Goal: Find specific page/section: Find specific page/section

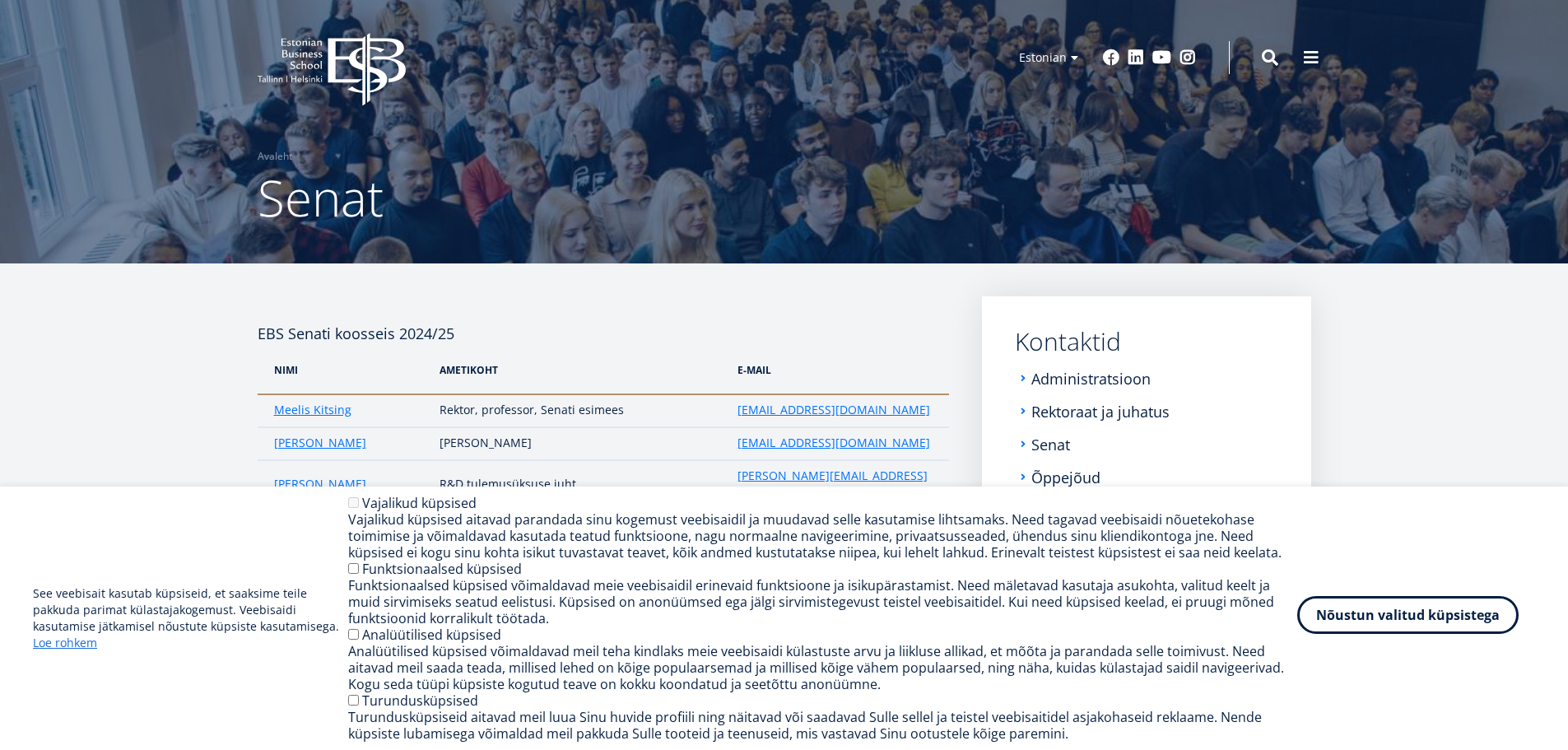
click at [1421, 620] on button "Nõustun valitud küpsistega" at bounding box center [1407, 614] width 221 height 38
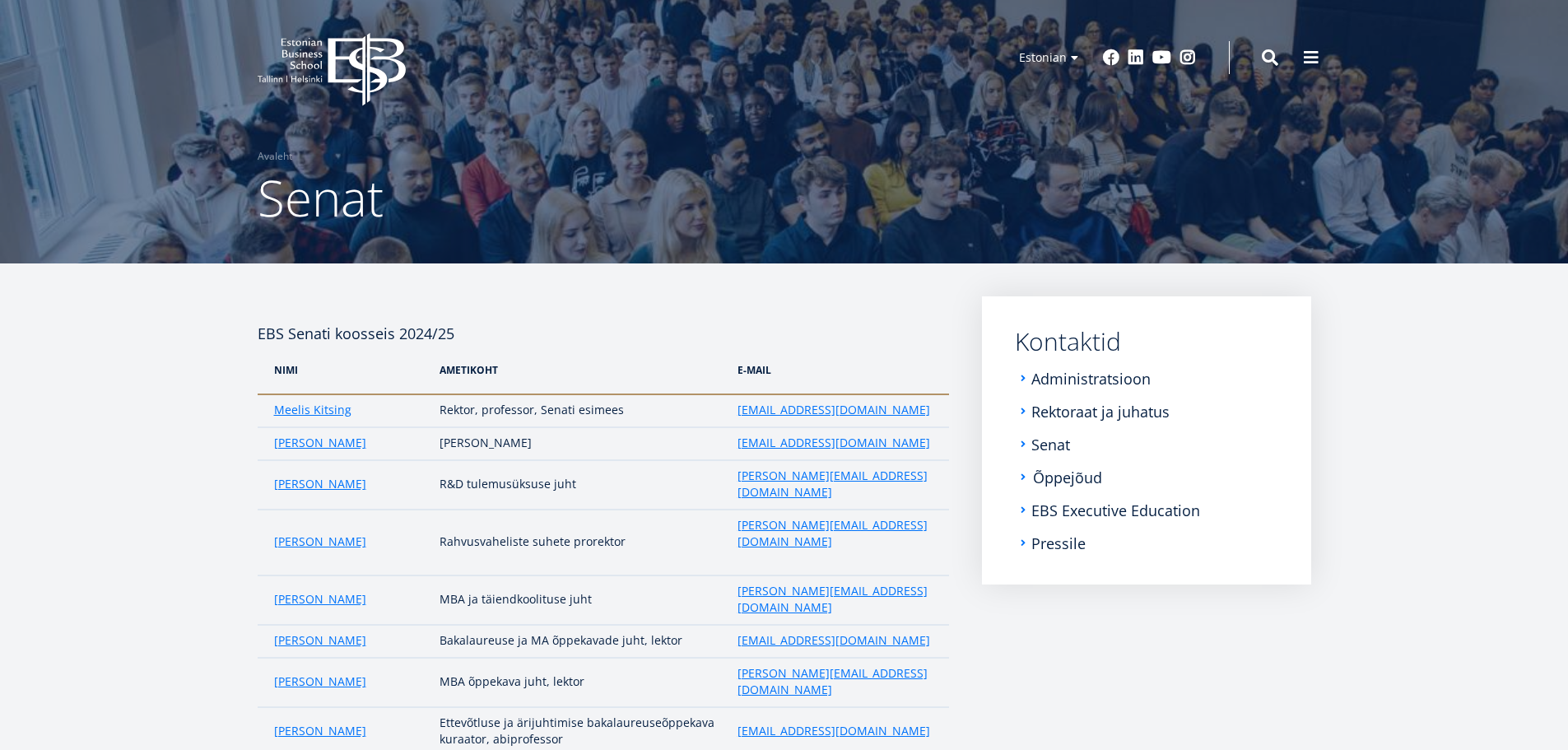
click at [1046, 472] on link "Õppejõud" at bounding box center [1067, 477] width 69 height 17
click at [1060, 509] on link "EBS Executive Education" at bounding box center [1117, 510] width 168 height 17
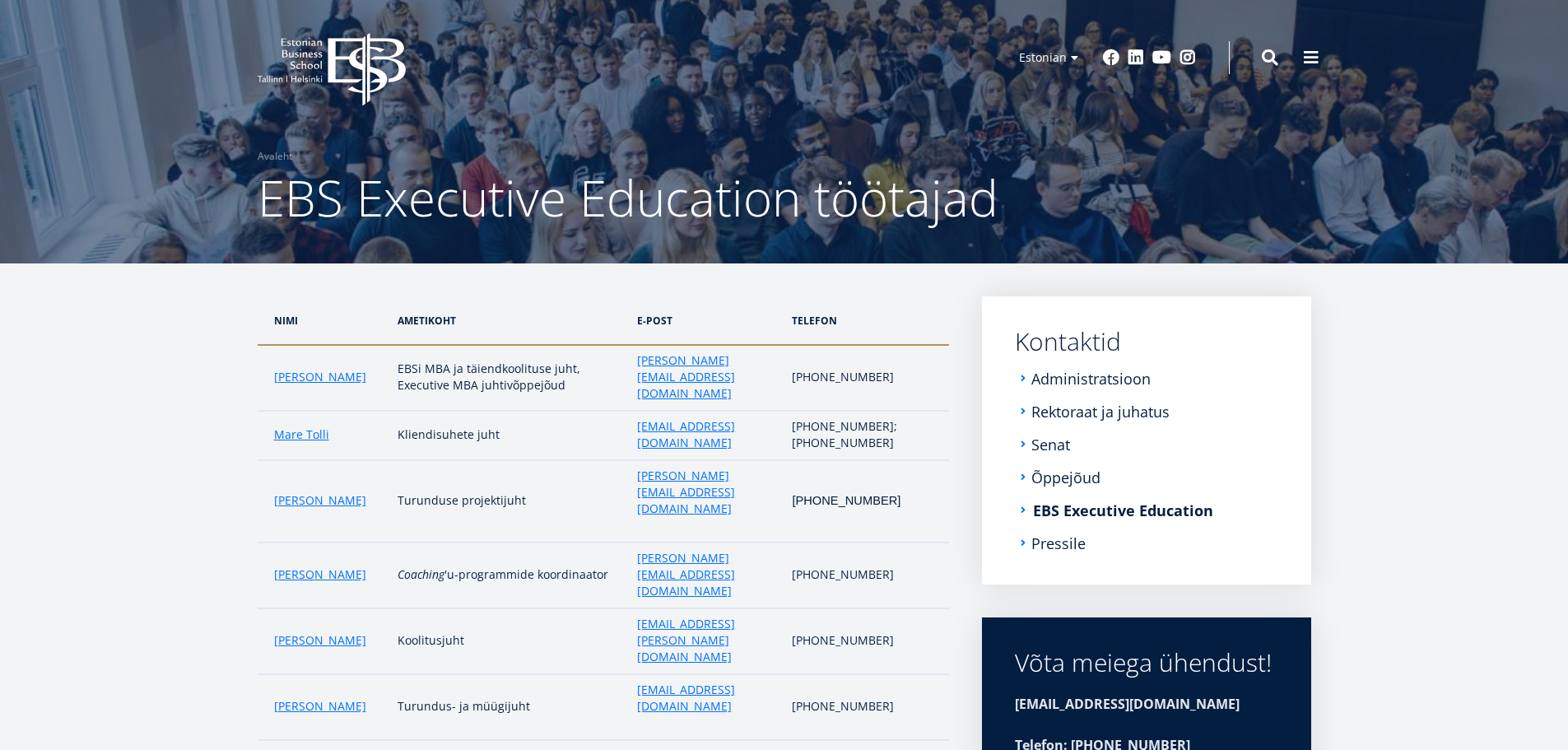
click at [1128, 514] on link "EBS Executive Education" at bounding box center [1123, 510] width 180 height 17
